Goal: Task Accomplishment & Management: Manage account settings

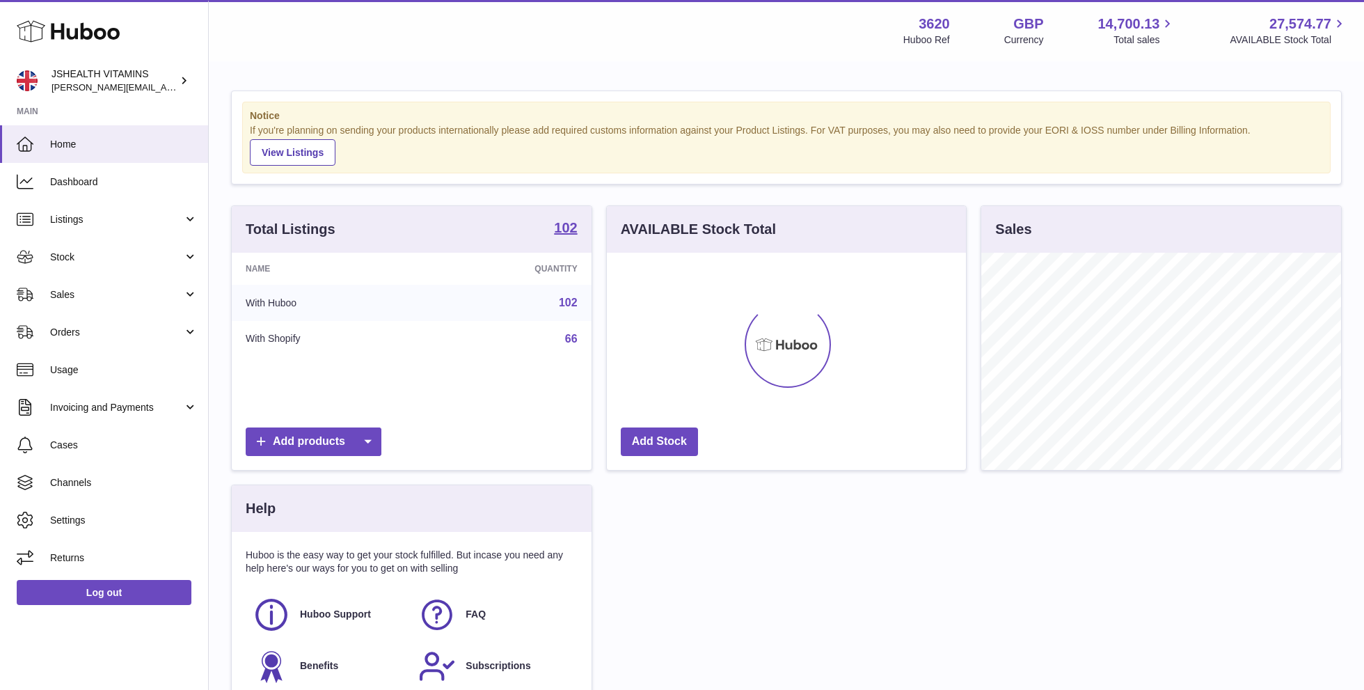
scroll to position [217, 360]
click at [149, 595] on link "Log out" at bounding box center [104, 592] width 175 height 25
click at [149, 582] on link "Log out" at bounding box center [104, 592] width 175 height 25
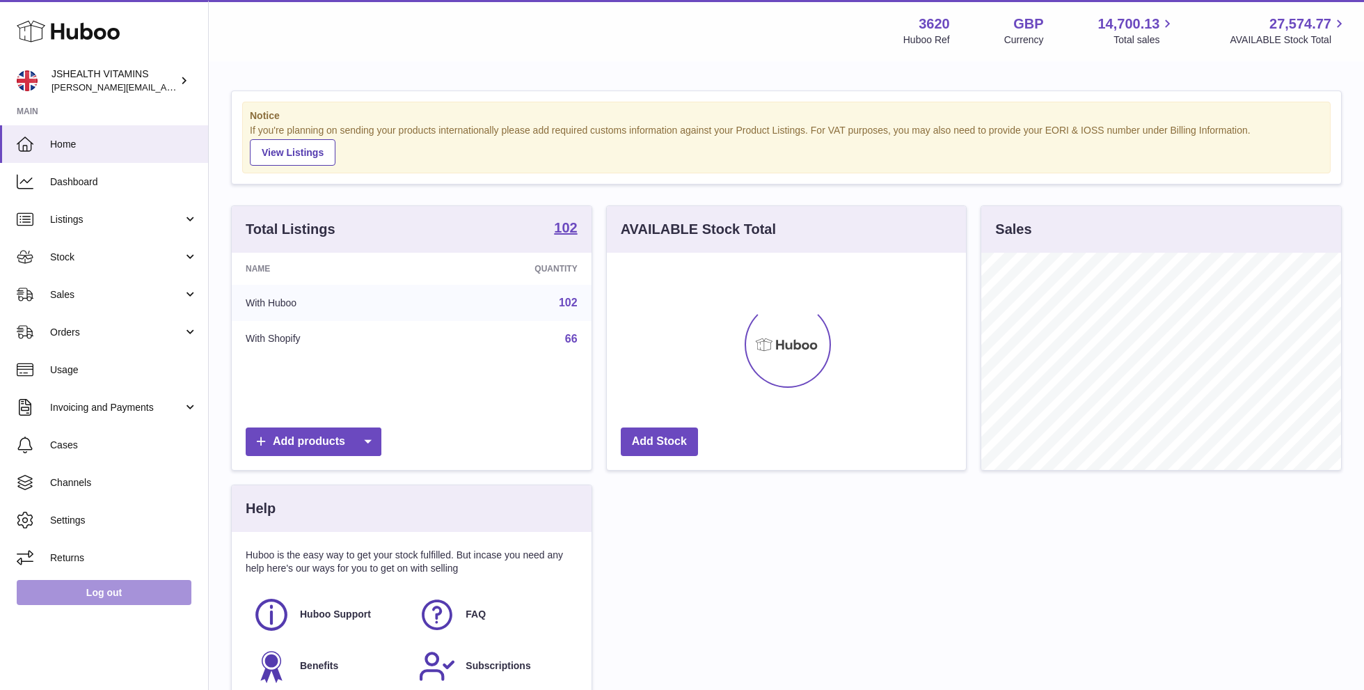
click at [149, 582] on link "Log out" at bounding box center [104, 592] width 175 height 25
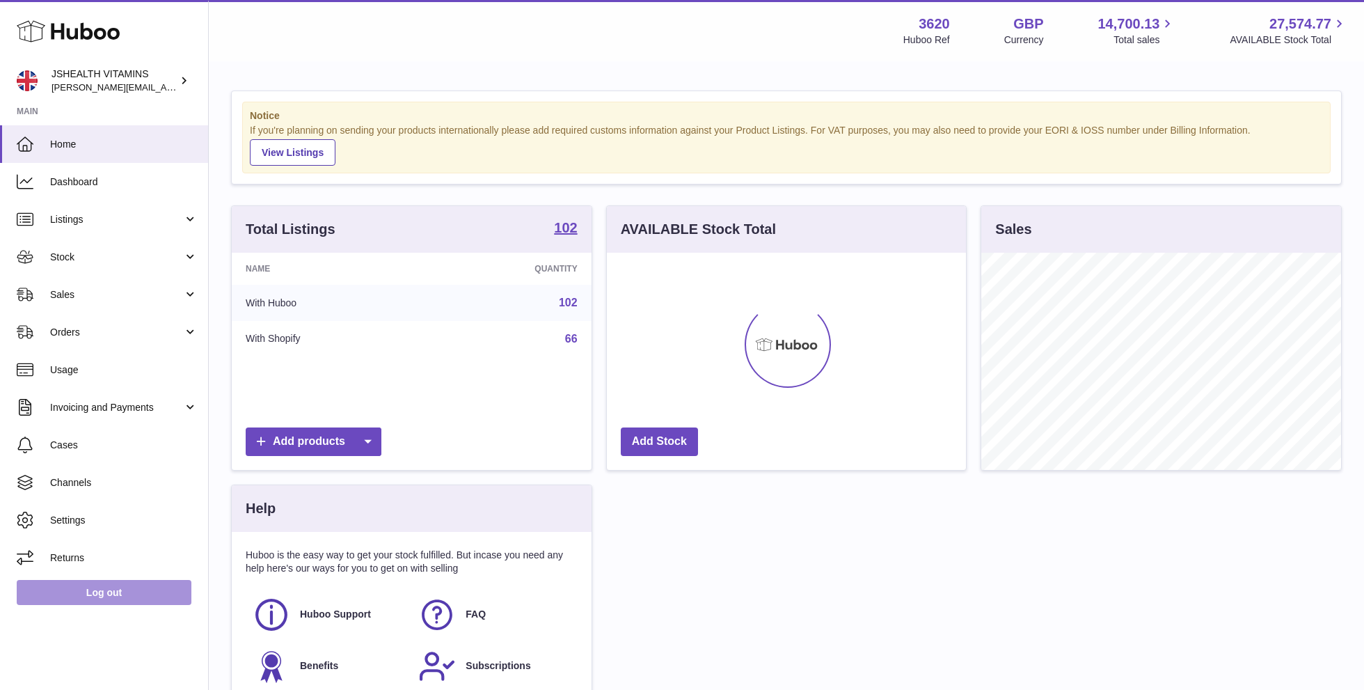
click at [149, 582] on link "Log out" at bounding box center [104, 592] width 175 height 25
